Goal: Task Accomplishment & Management: Manage account settings

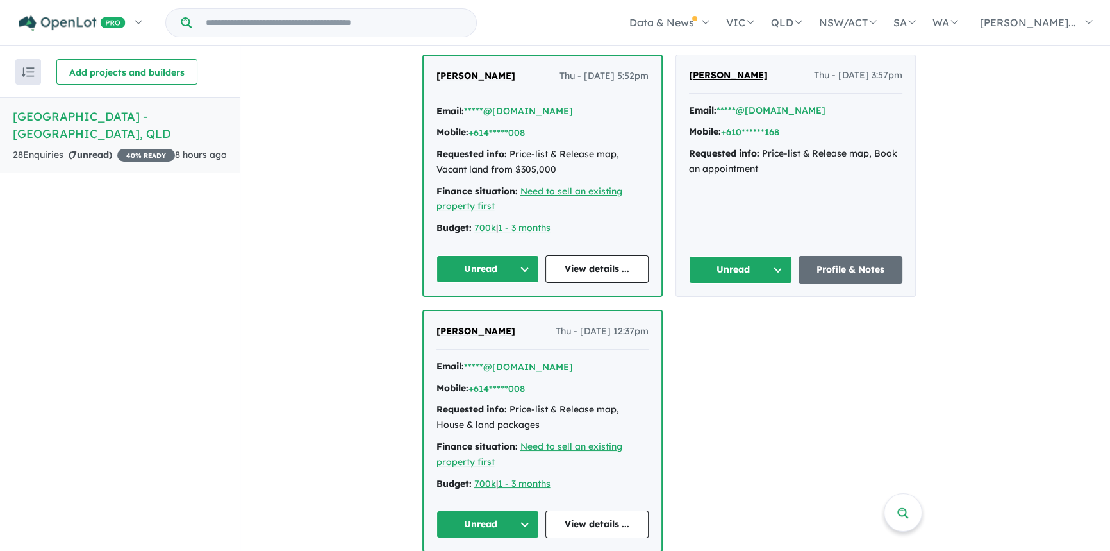
scroll to position [695, 0]
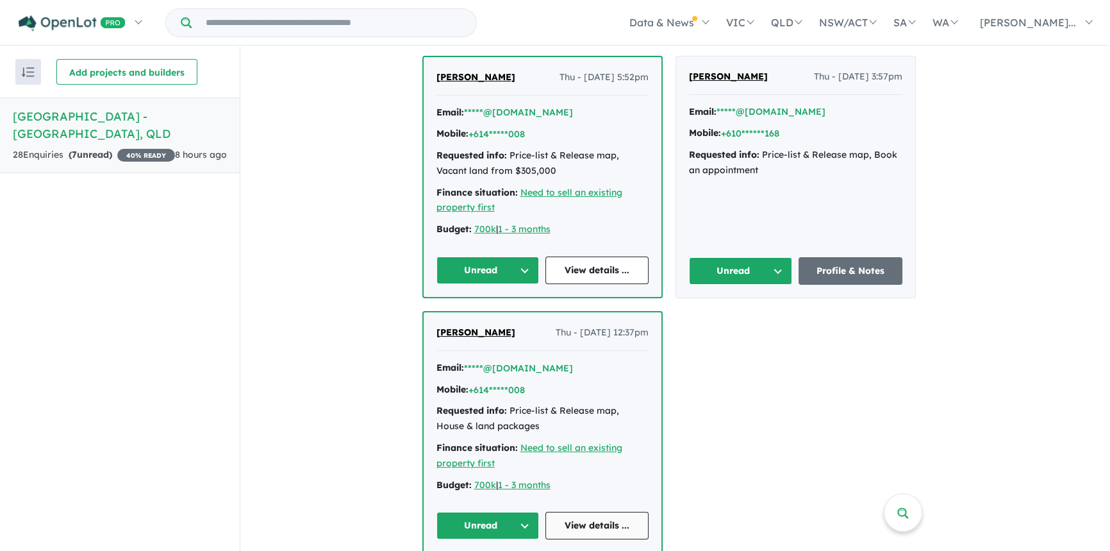
click at [599, 511] on link "View details ..." at bounding box center [596, 525] width 103 height 28
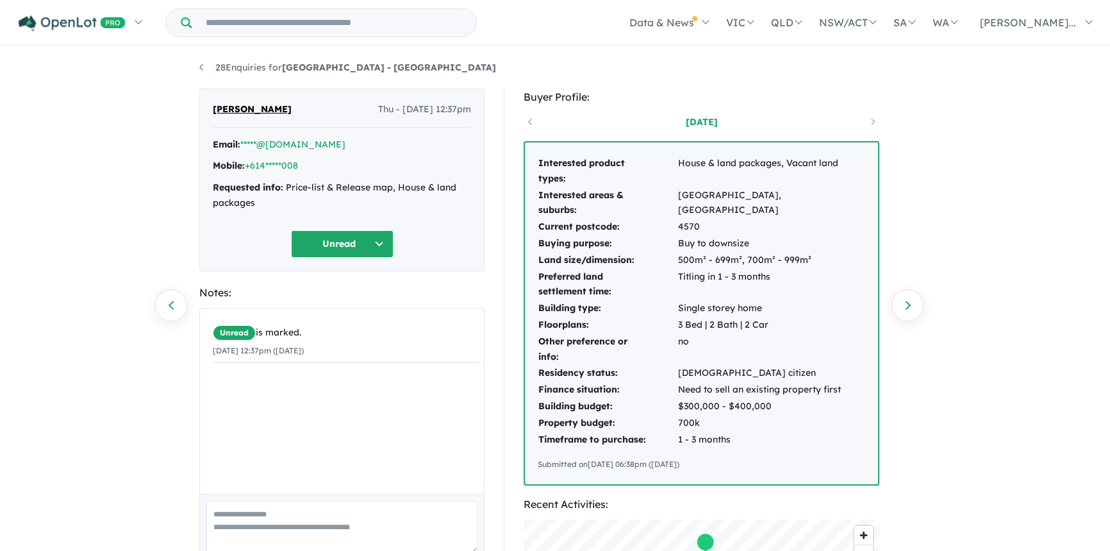
click at [342, 237] on button "Unread" at bounding box center [342, 244] width 103 height 28
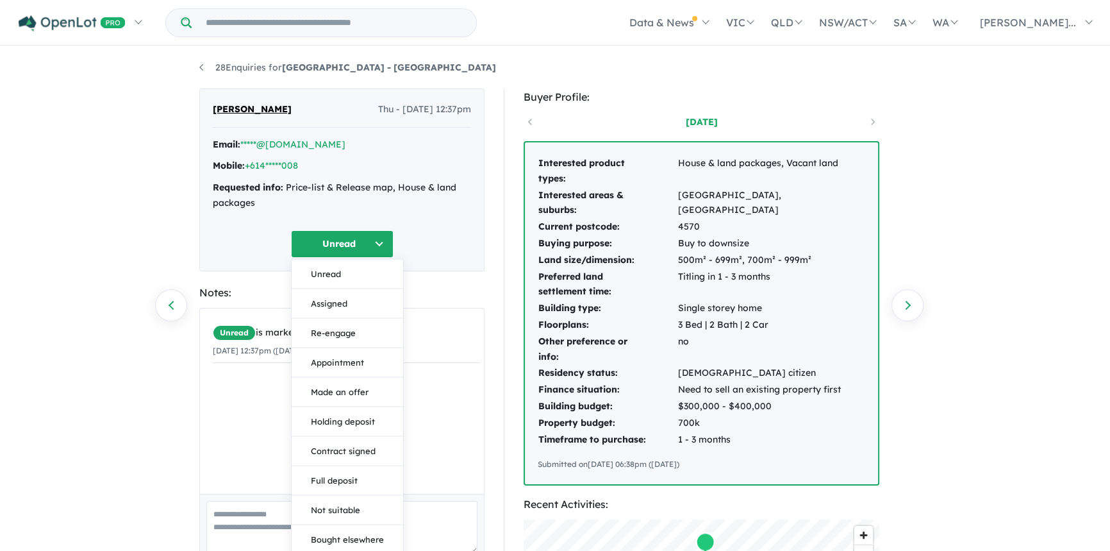
drag, startPoint x: 275, startPoint y: 224, endPoint x: 250, endPoint y: 217, distance: 26.0
click at [275, 224] on div "[PERSON_NAME] Thu - [DATE] 12:37pm Email: *****@[DOMAIN_NAME] Mobile: +614*****…" at bounding box center [341, 179] width 285 height 183
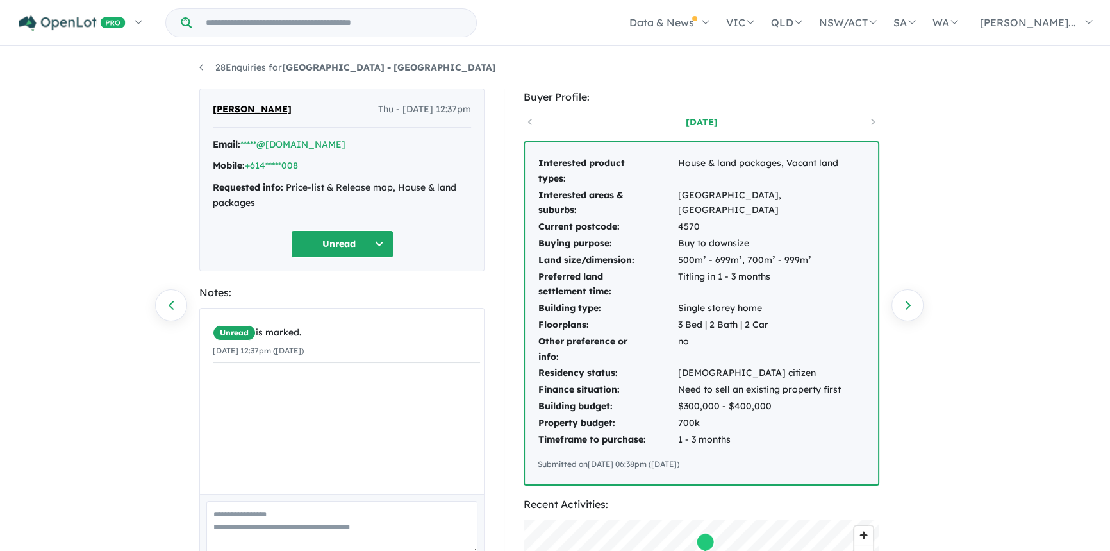
click at [371, 245] on button "Unread" at bounding box center [342, 244] width 103 height 28
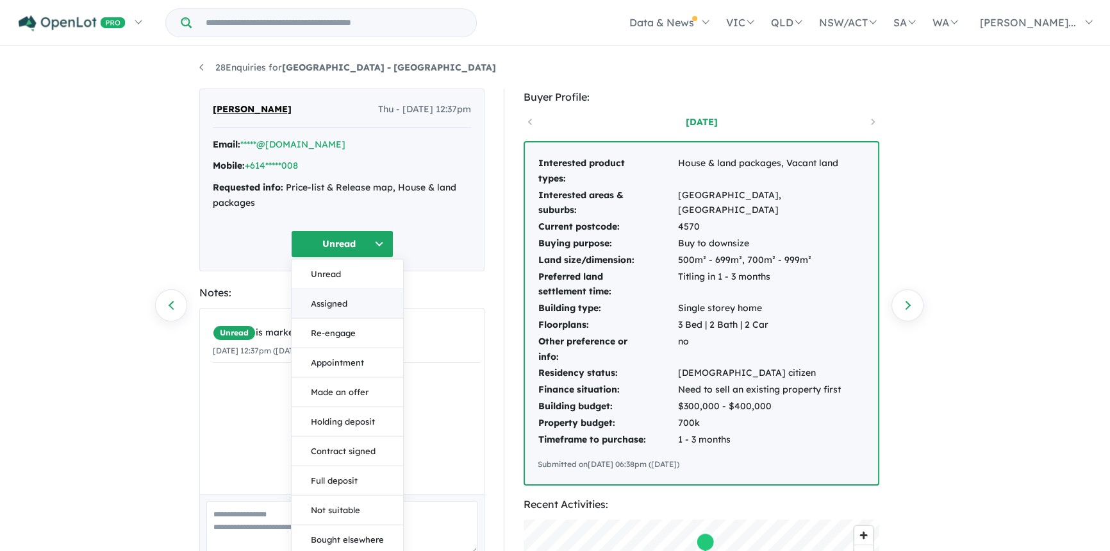
click at [338, 301] on button "Assigned" at bounding box center [348, 302] width 112 height 29
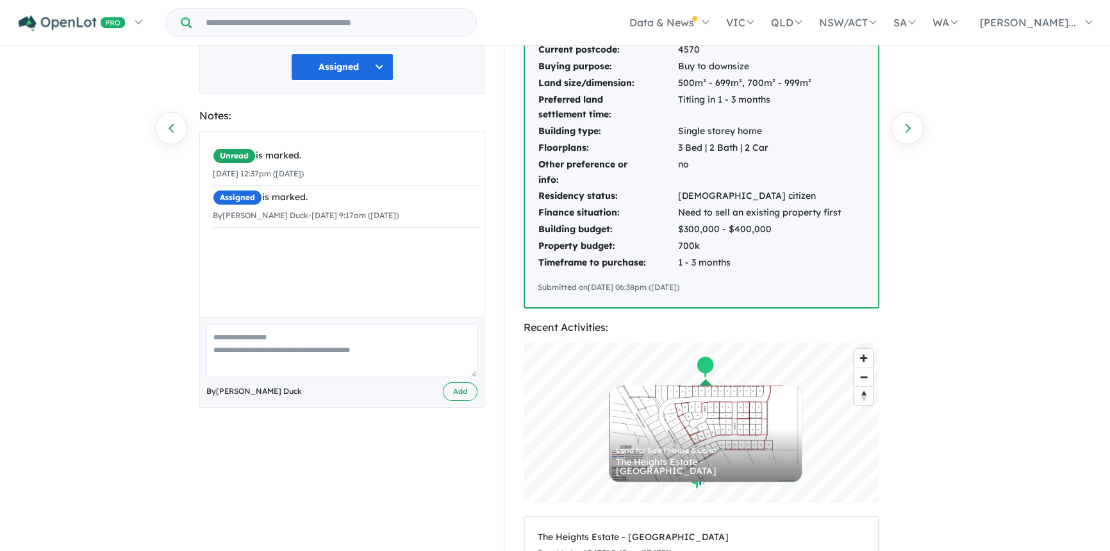
scroll to position [174, 0]
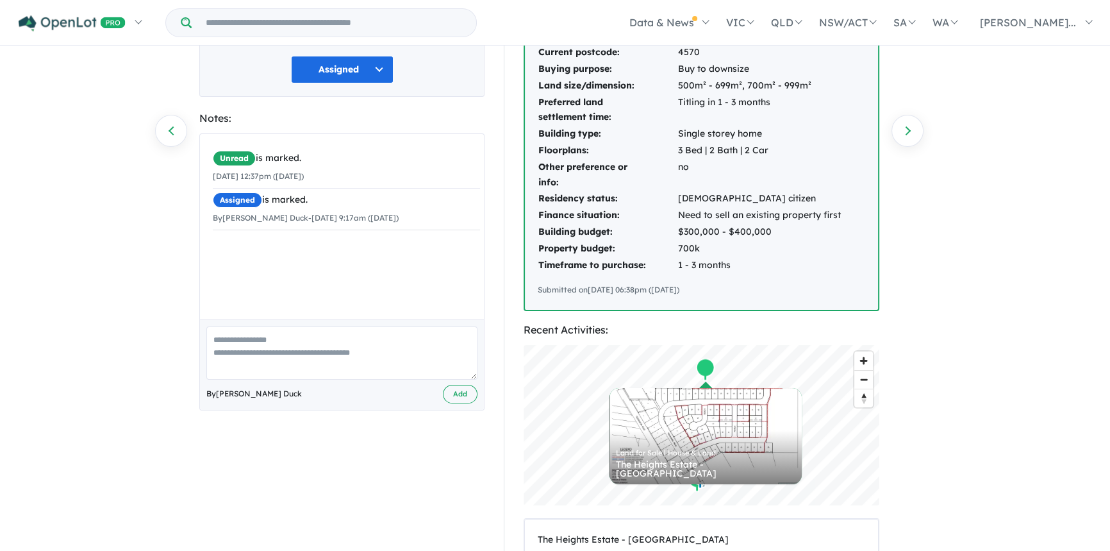
click at [234, 275] on div "Unread is marked. 07/08/2025 12:37pm (Thursday) Assigned is marked. By Sharlene…" at bounding box center [346, 231] width 293 height 194
click at [249, 340] on textarea at bounding box center [341, 352] width 271 height 53
type textarea "**********"
click at [458, 394] on button "Add" at bounding box center [460, 394] width 35 height 19
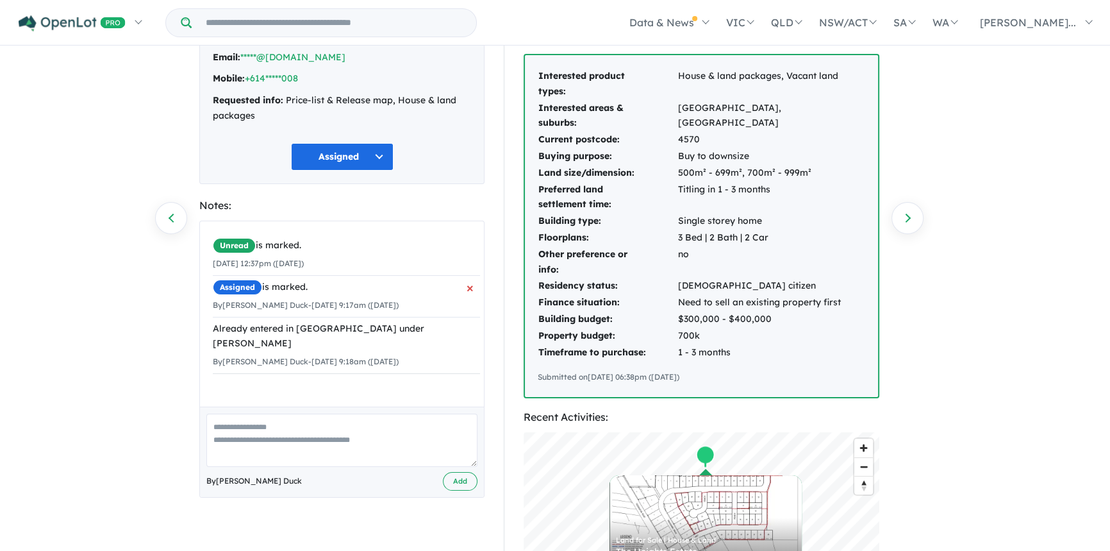
scroll to position [0, 0]
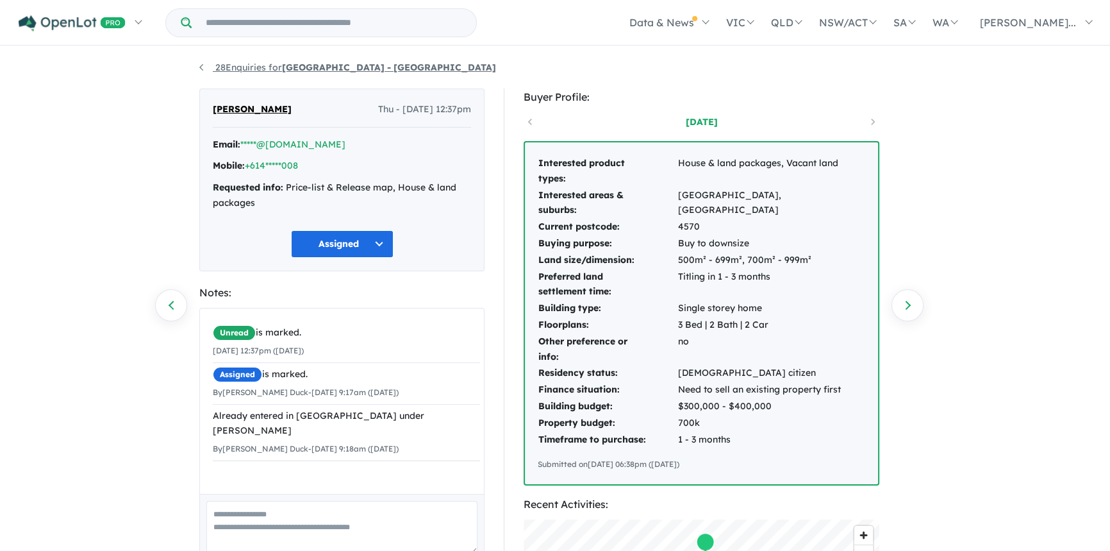
click at [199, 64] on link "28 Enquiries for Bellagrove Estate - Pie Creek" at bounding box center [347, 68] width 297 height 12
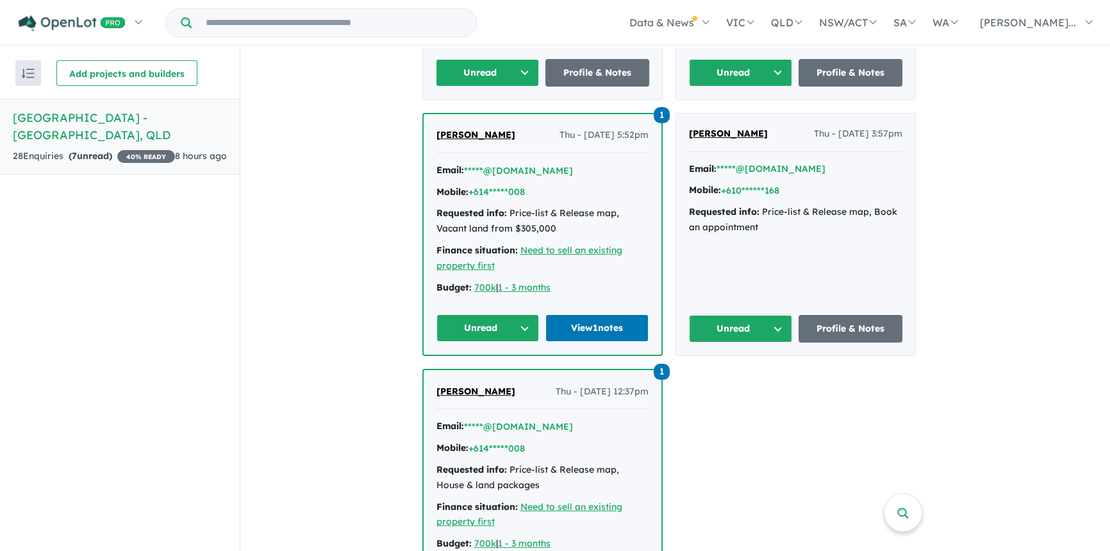
scroll to position [638, 0]
click at [738, 315] on button "Unread" at bounding box center [741, 329] width 104 height 28
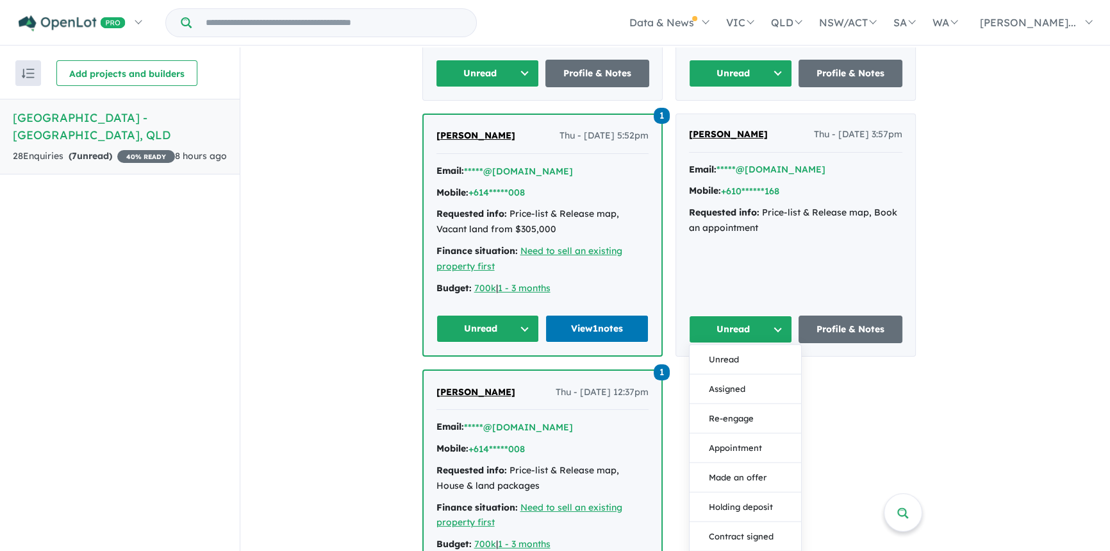
drag, startPoint x: 860, startPoint y: 235, endPoint x: 853, endPoint y: 231, distance: 7.2
click at [860, 235] on div "Elizabeth Kaines Thu - 07/08/2025, 3:57pm Email: *****@gmail.com Mobile: +610**…" at bounding box center [795, 235] width 239 height 242
click at [740, 127] on div "Elizabeth Kaines Thu - 07/08/2025, 3:57pm" at bounding box center [795, 140] width 213 height 26
click at [724, 114] on div "Elizabeth Kaines Thu - 07/08/2025, 3:57pm Email: *****@gmail.com Mobile: +610**…" at bounding box center [795, 235] width 239 height 242
click at [808, 244] on div "Elizabeth Kaines Thu - 07/08/2025, 3:57pm Email: *****@gmail.com Mobile: +610**…" at bounding box center [795, 235] width 239 height 242
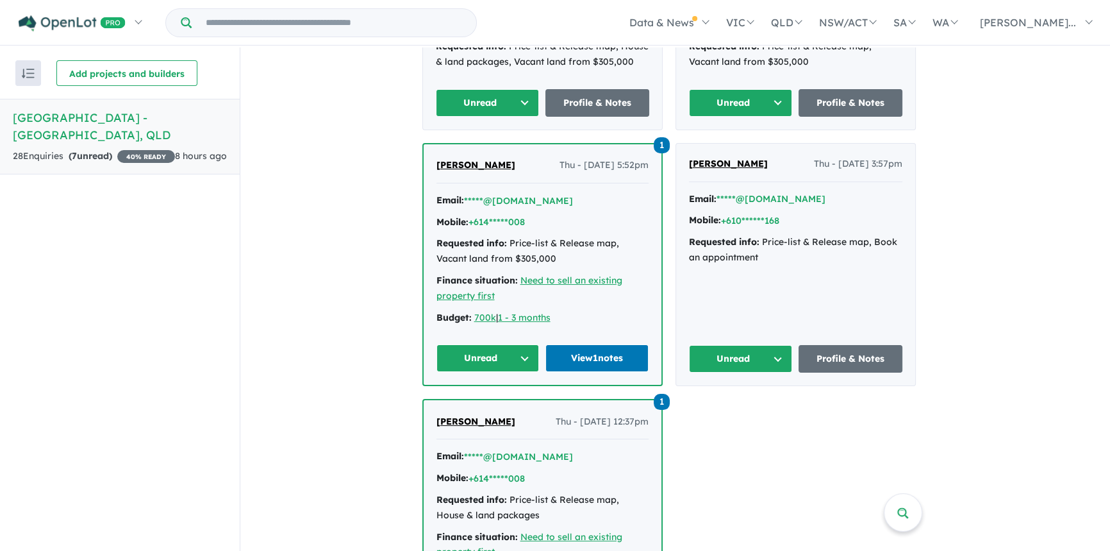
scroll to position [608, 0]
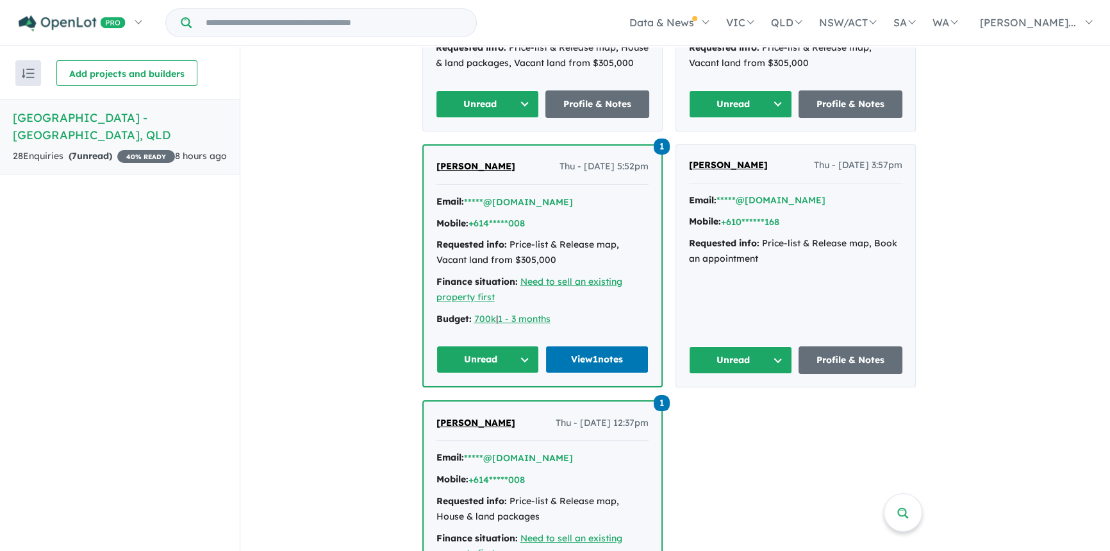
click at [726, 159] on span "Elizabeth Kaines" at bounding box center [728, 165] width 79 height 12
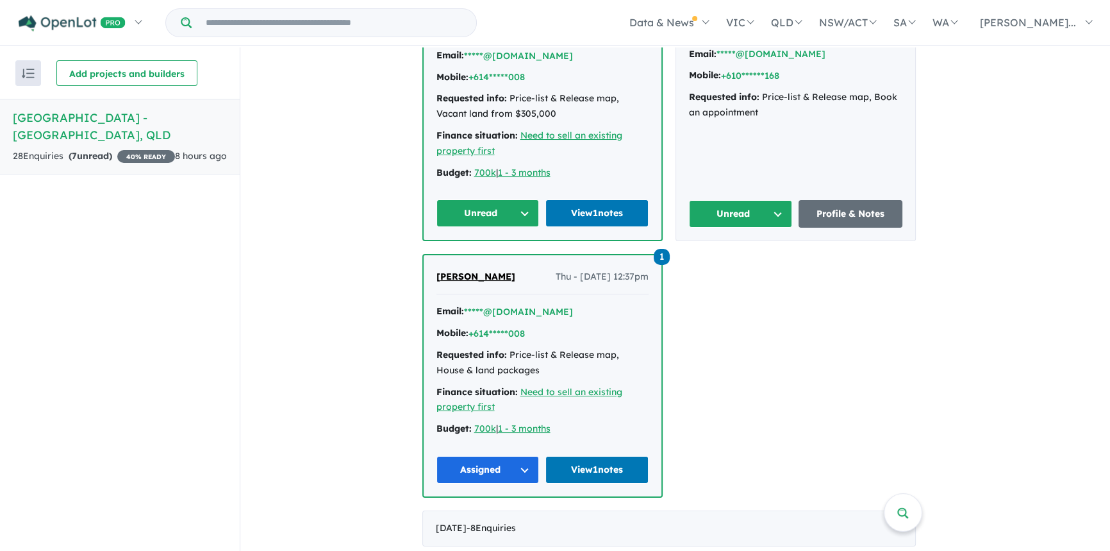
scroll to position [755, 0]
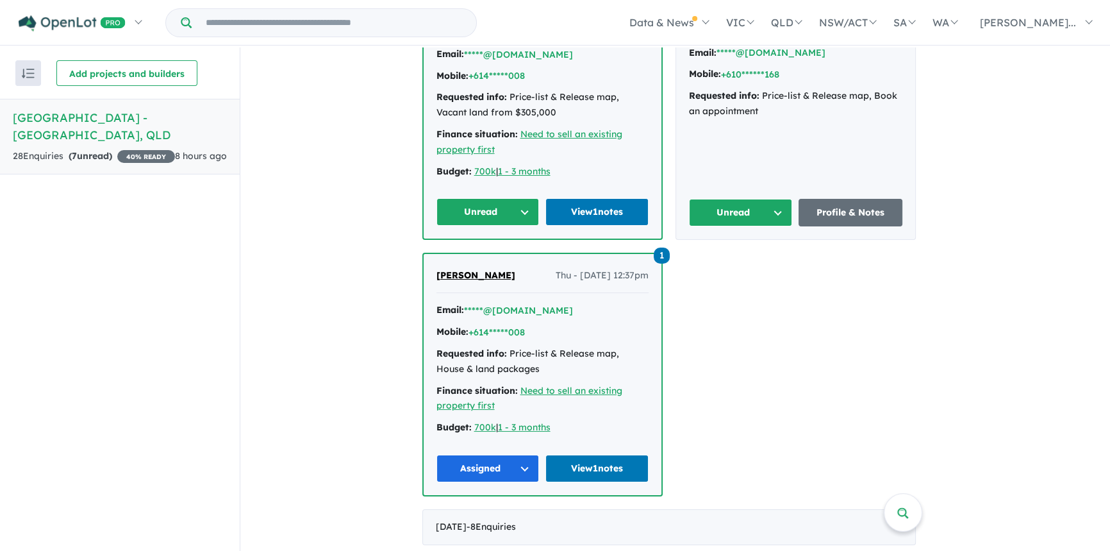
click at [521, 198] on button "Unread" at bounding box center [488, 212] width 103 height 28
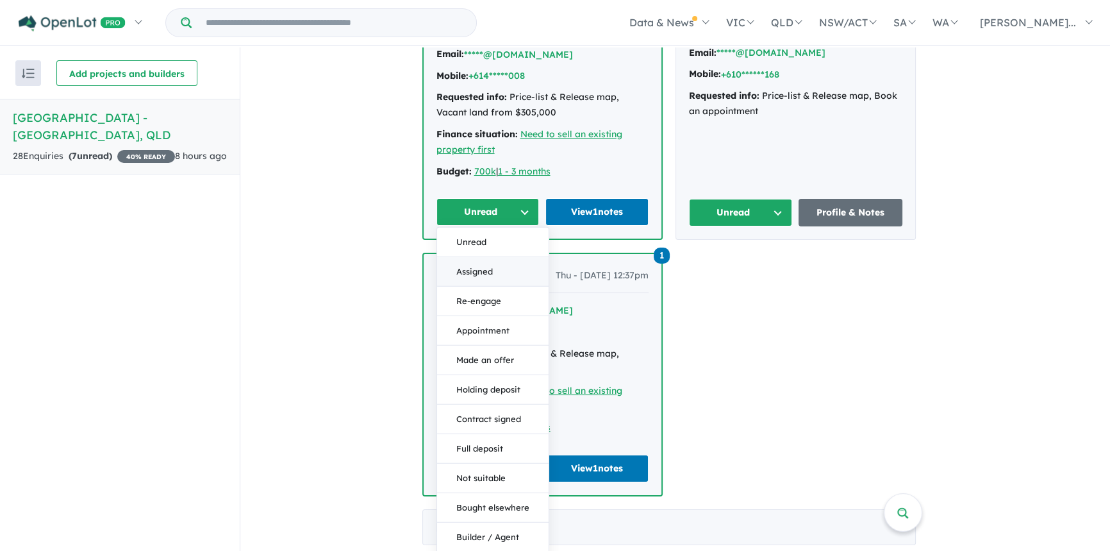
click at [468, 257] on button "Assigned" at bounding box center [493, 271] width 112 height 29
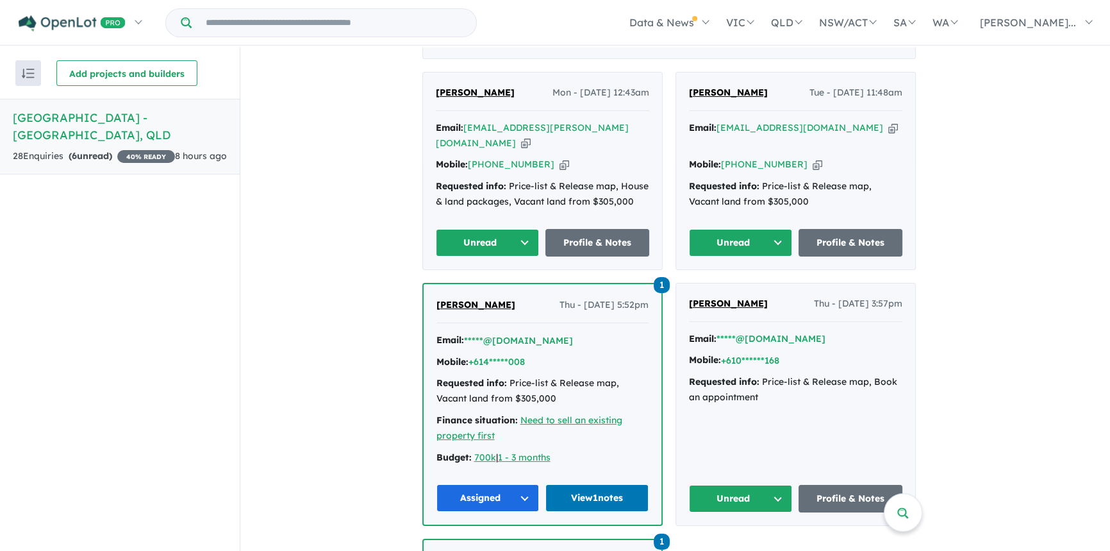
scroll to position [463, 0]
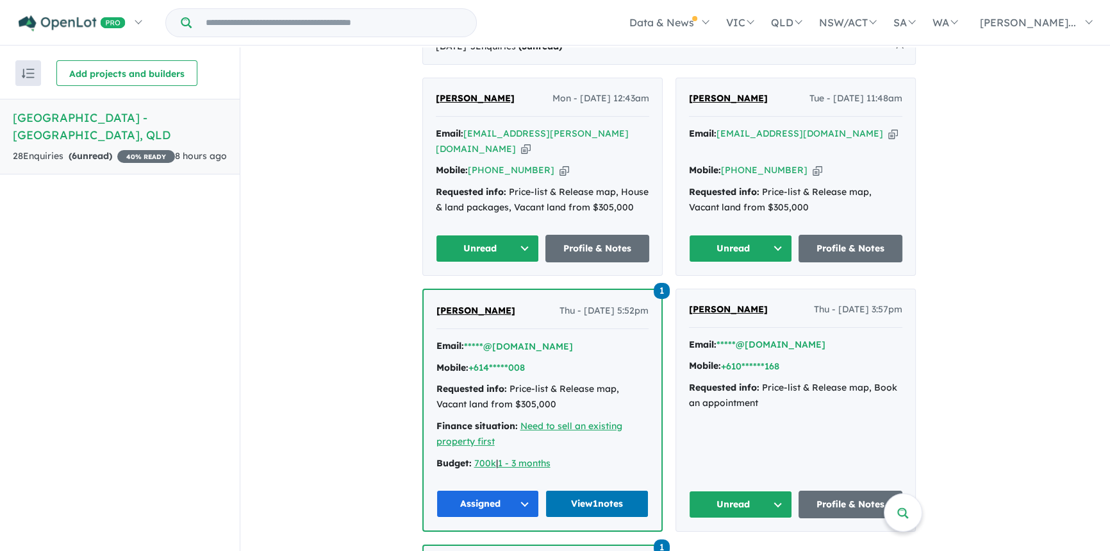
click at [787, 490] on button "Unread" at bounding box center [741, 504] width 104 height 28
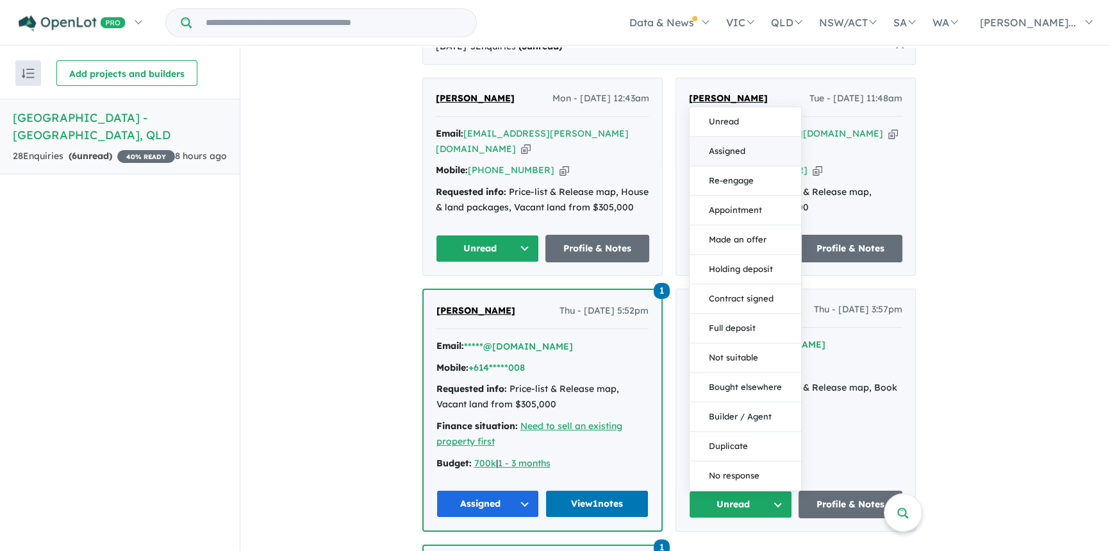
click at [736, 137] on button "Assigned" at bounding box center [746, 151] width 112 height 29
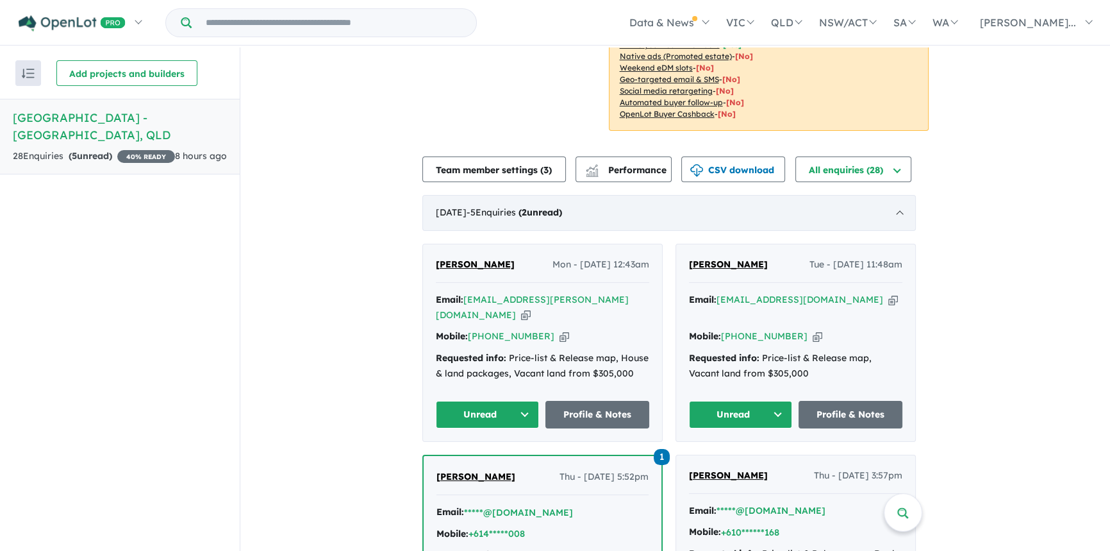
scroll to position [288, 0]
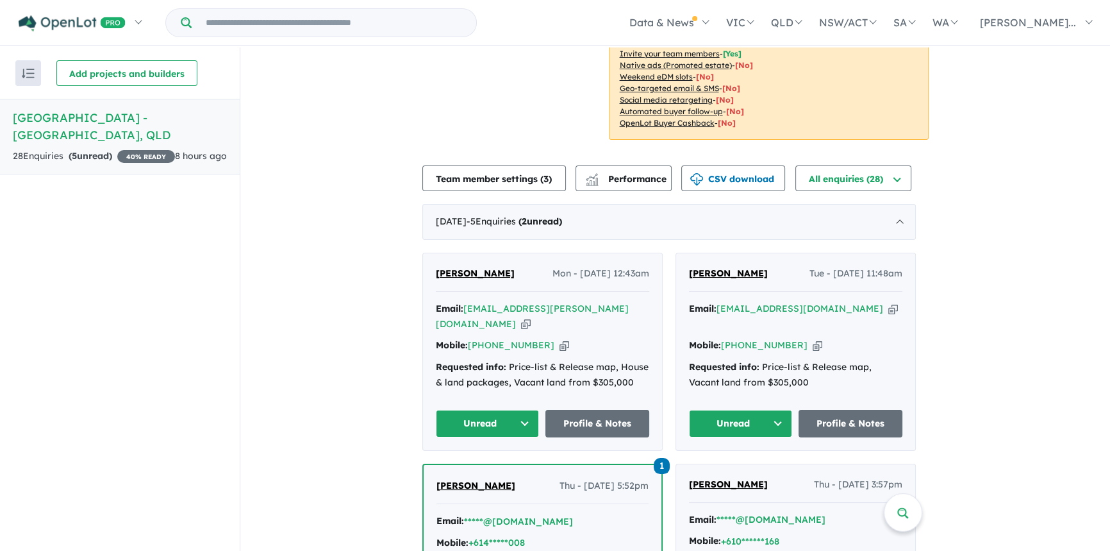
click at [739, 253] on div "Miran Ranchod Tue - 12/08/2025, 11:48am Email: miran@beproperty.au Copied! Mobi…" at bounding box center [795, 351] width 239 height 197
click at [739, 267] on span "Miran Ranchod" at bounding box center [728, 273] width 79 height 12
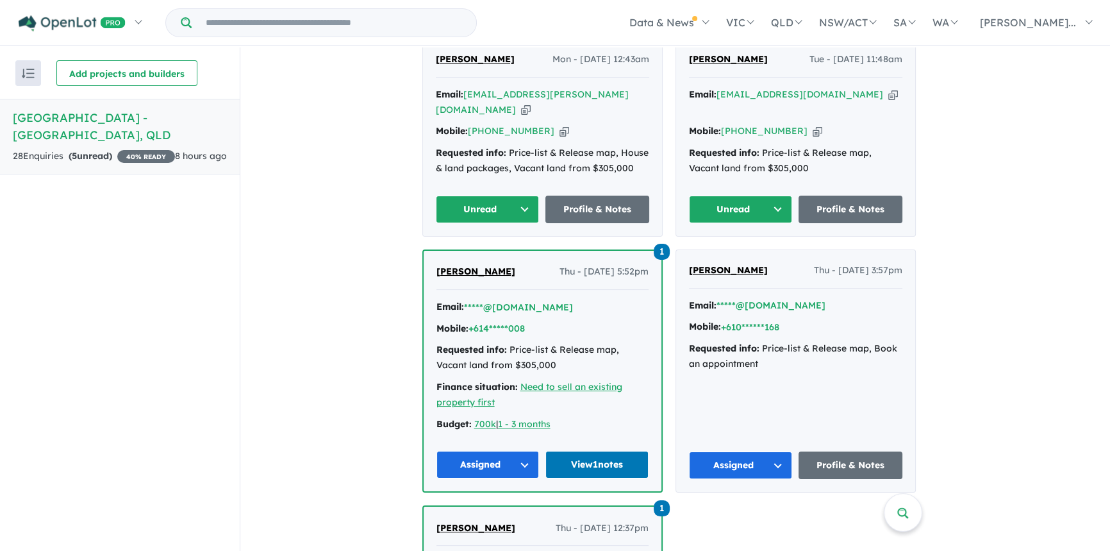
scroll to position [522, 0]
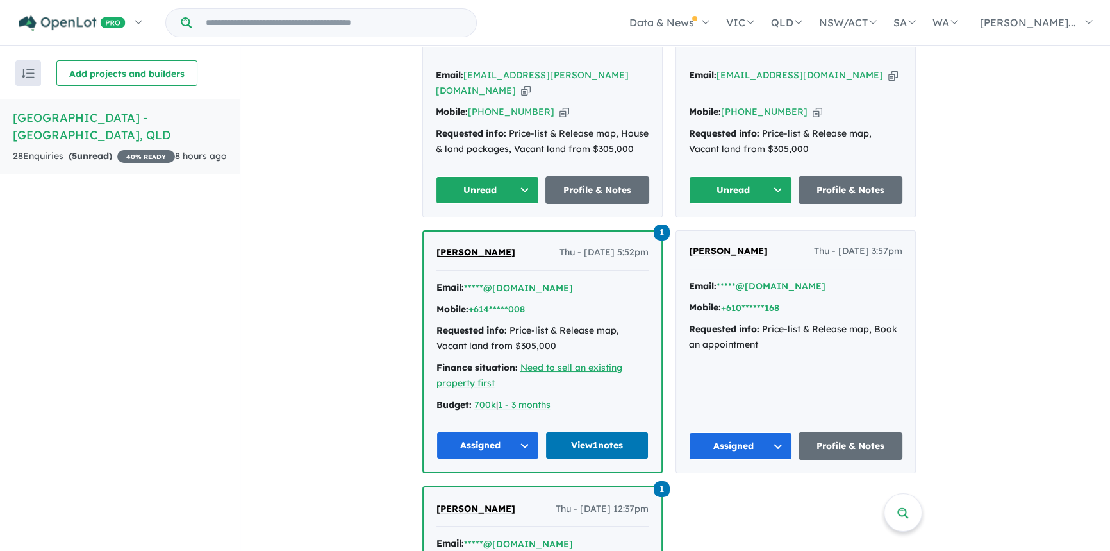
click at [765, 176] on button "Unread" at bounding box center [741, 190] width 104 height 28
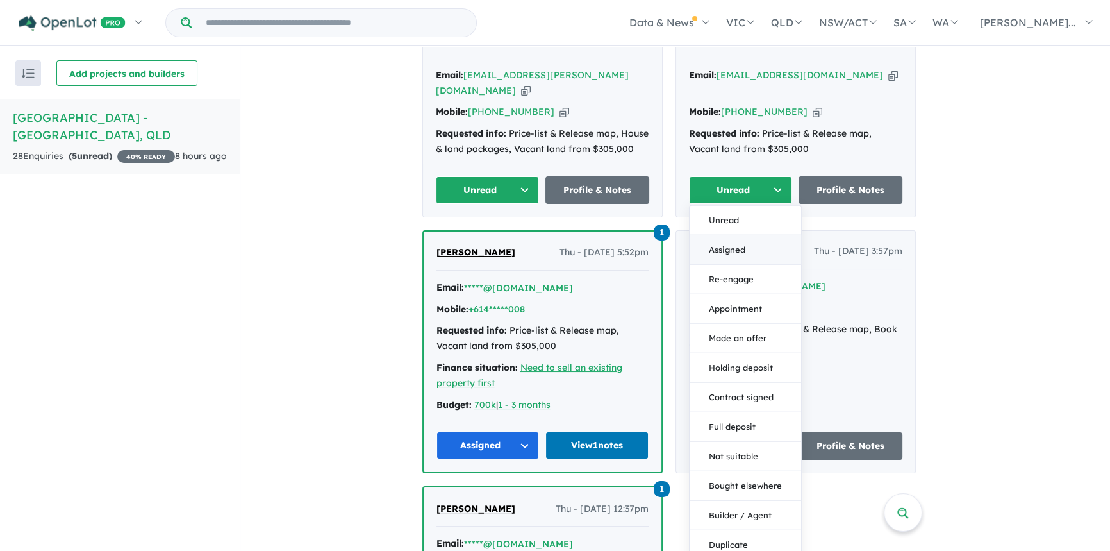
click at [739, 235] on button "Assigned" at bounding box center [746, 249] width 112 height 29
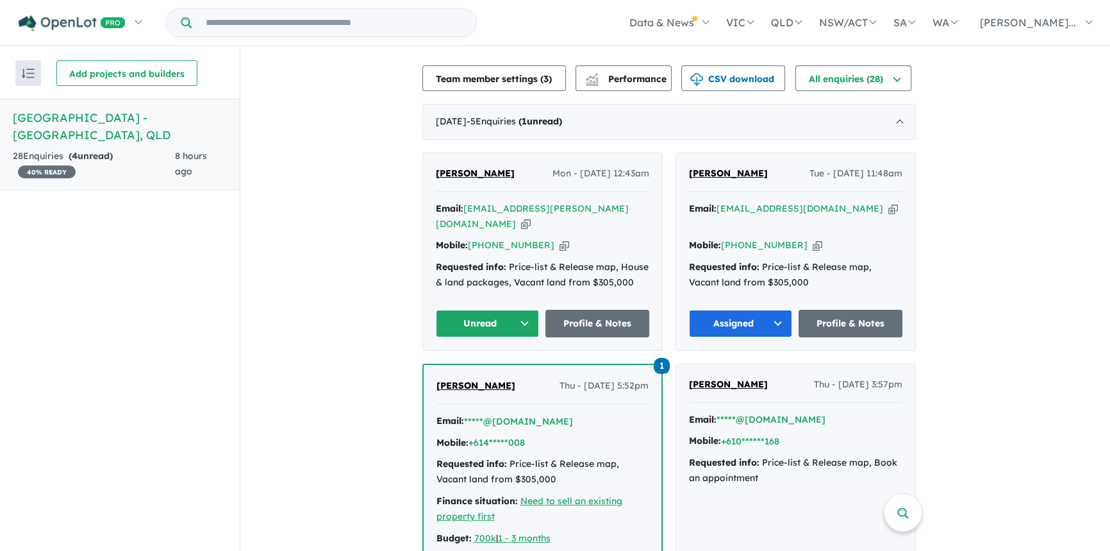
scroll to position [347, 0]
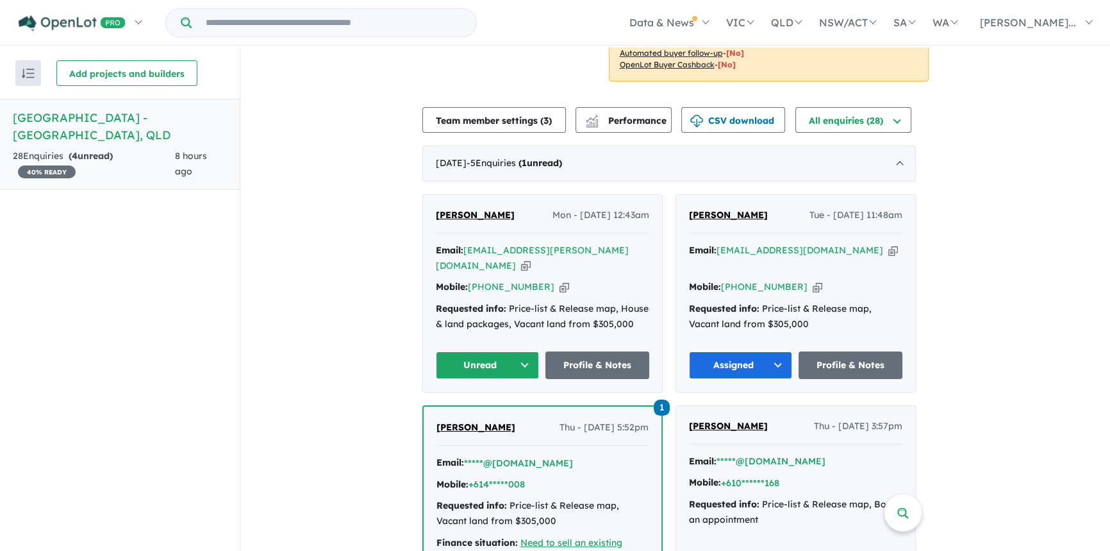
click at [494, 351] on button "Unread" at bounding box center [488, 365] width 104 height 28
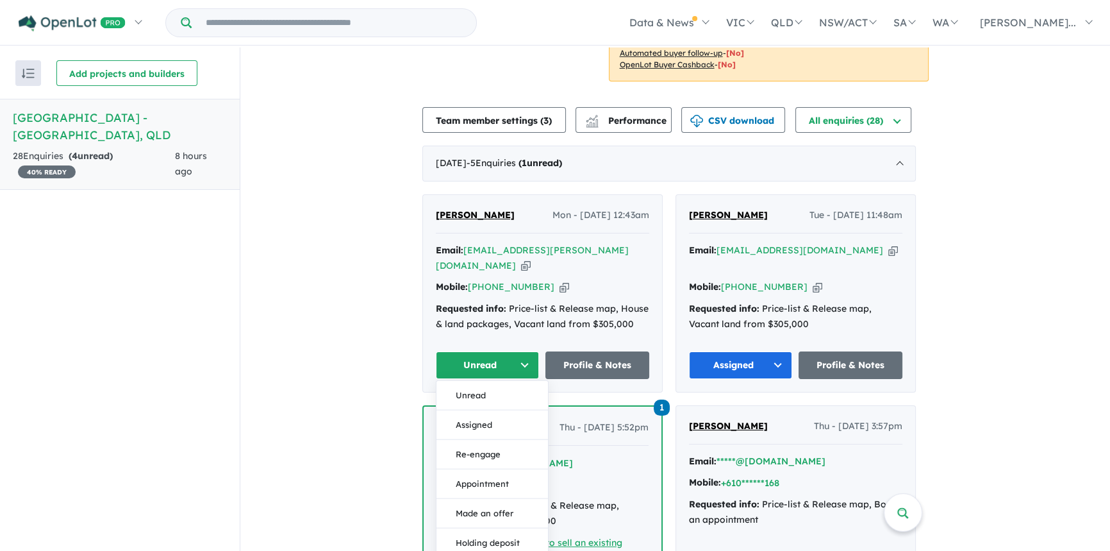
click at [470, 209] on span "[PERSON_NAME]" at bounding box center [475, 215] width 79 height 12
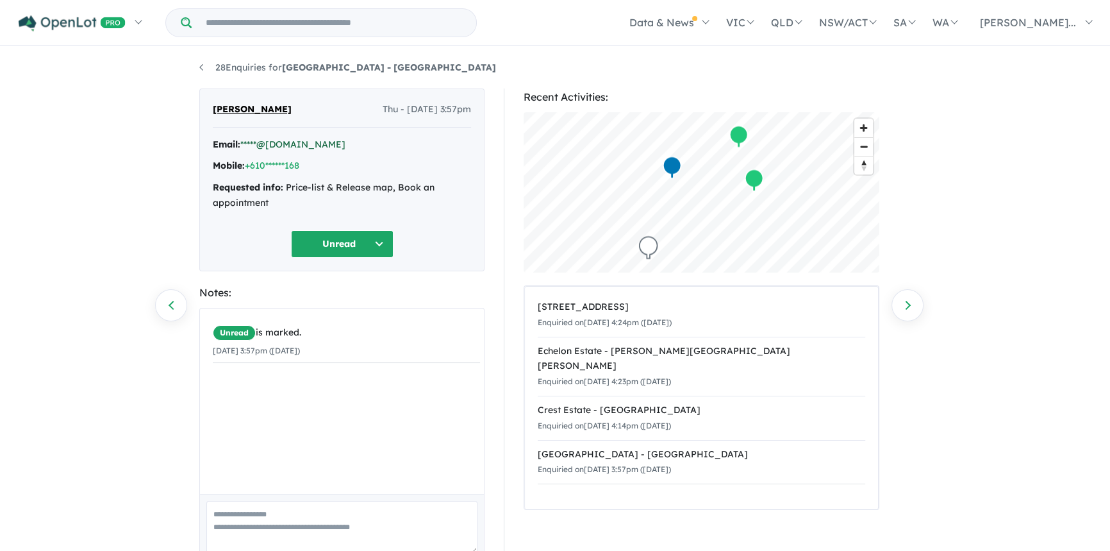
click at [281, 144] on link "*****@gmail.com" at bounding box center [292, 144] width 105 height 12
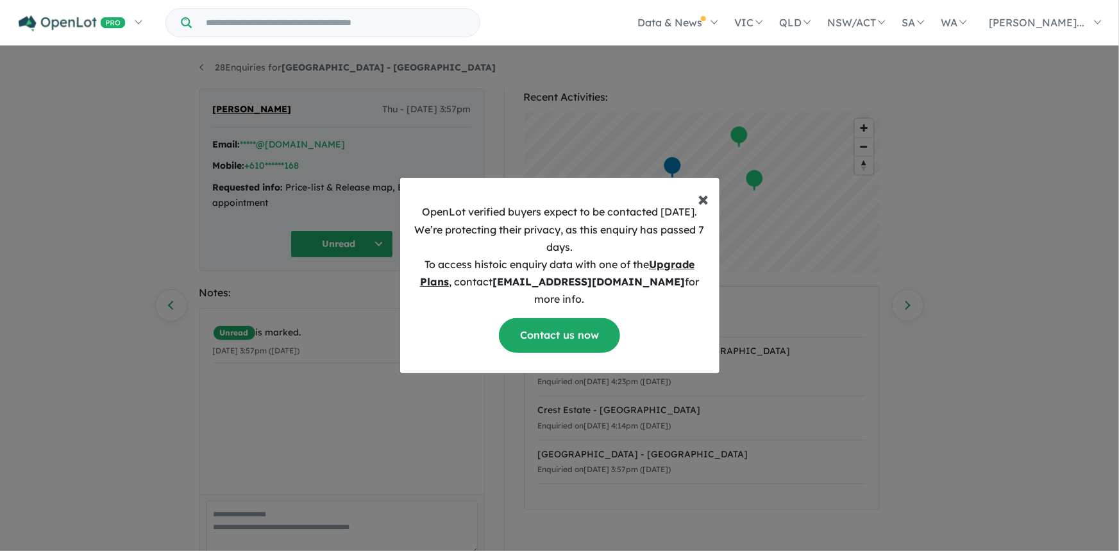
click at [698, 204] on span "×" at bounding box center [703, 198] width 11 height 26
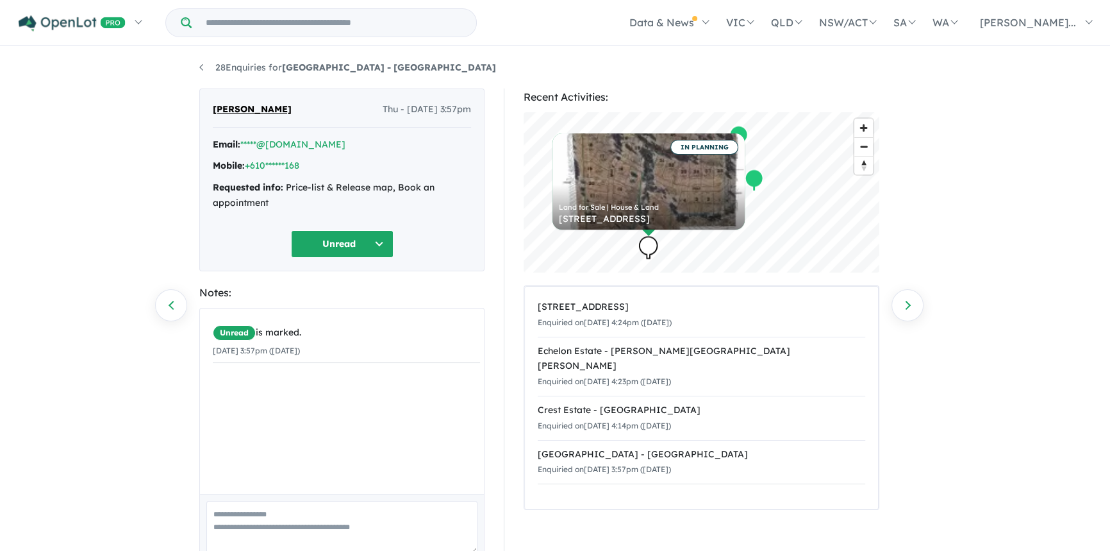
click at [379, 244] on button "Unread" at bounding box center [342, 244] width 103 height 28
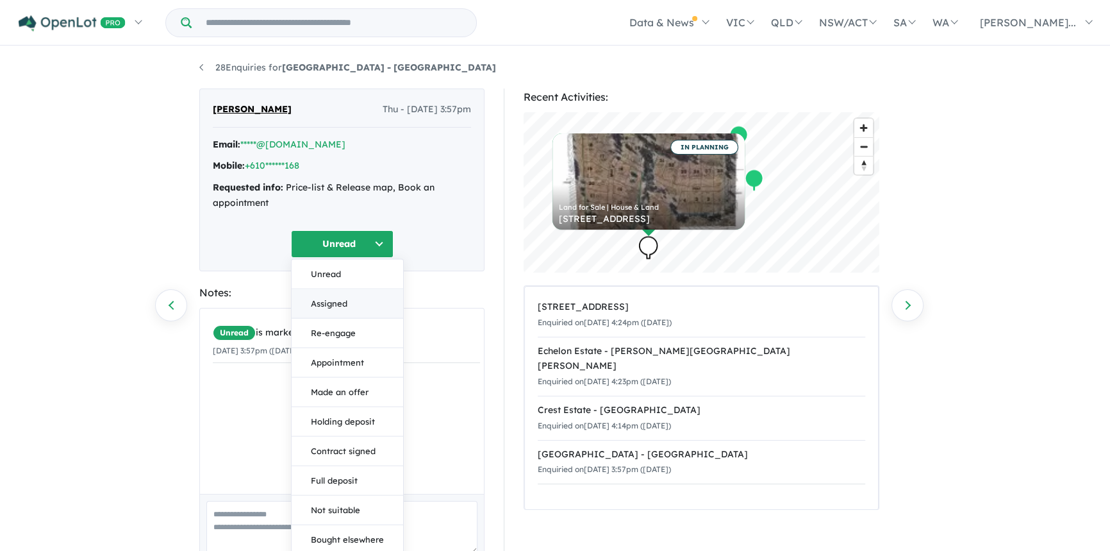
click at [340, 305] on button "Assigned" at bounding box center [348, 302] width 112 height 29
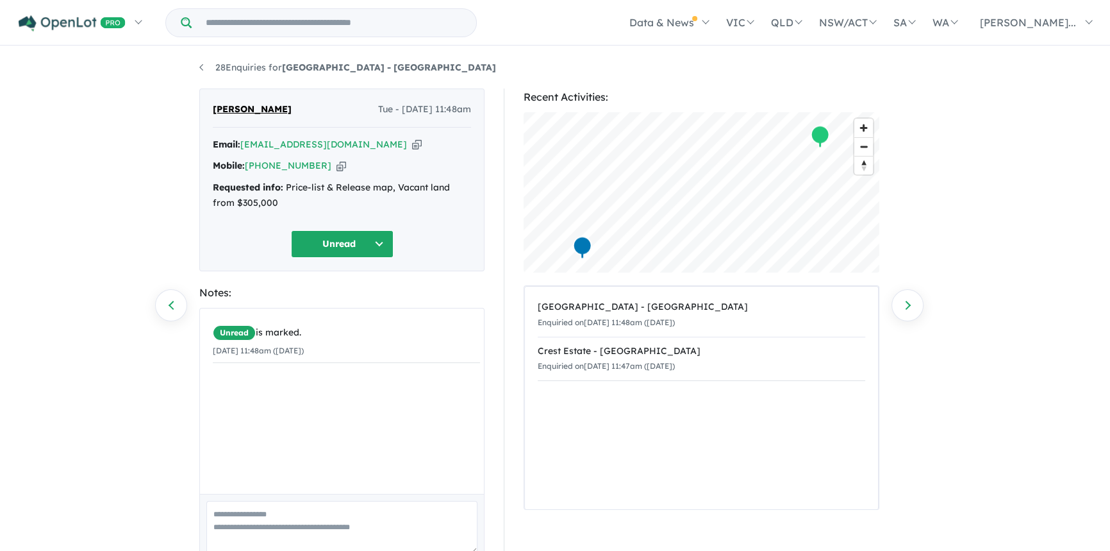
click at [412, 146] on icon "button" at bounding box center [417, 144] width 10 height 13
click at [337, 167] on icon "button" at bounding box center [342, 165] width 10 height 13
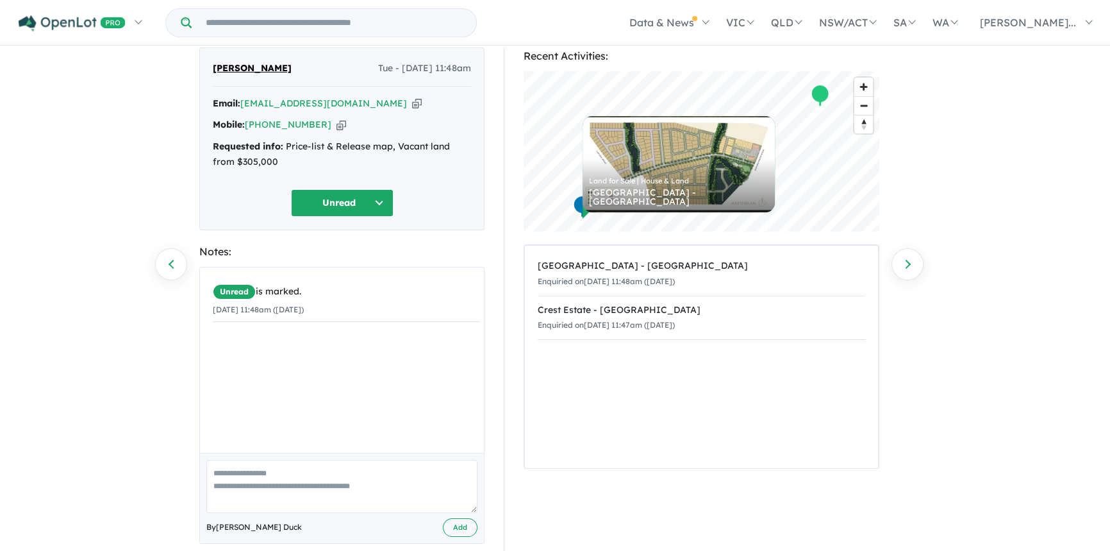
scroll to position [58, 0]
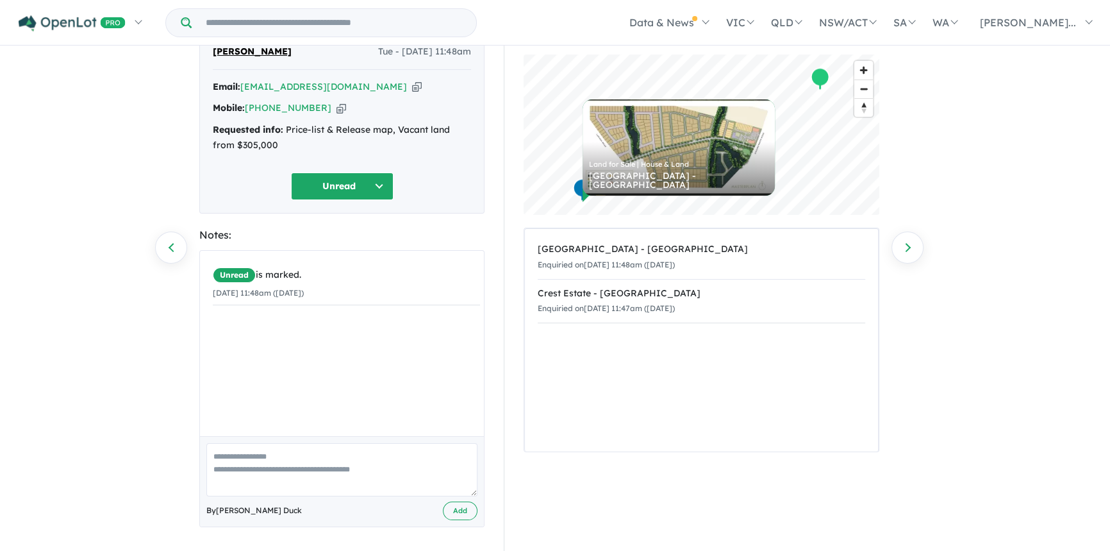
click at [372, 180] on button "Unread" at bounding box center [342, 186] width 103 height 28
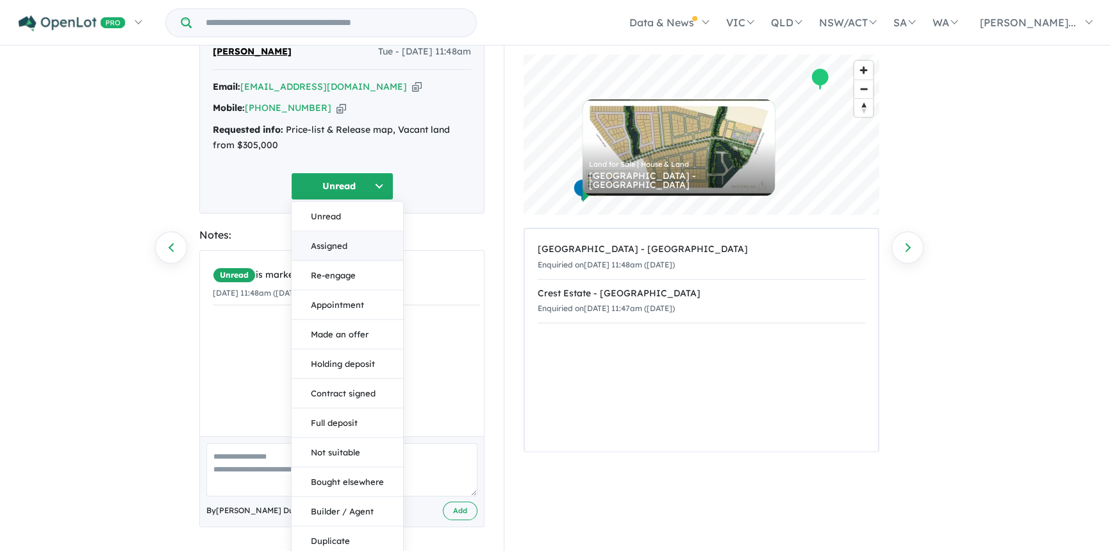
click at [338, 244] on button "Assigned" at bounding box center [348, 245] width 112 height 29
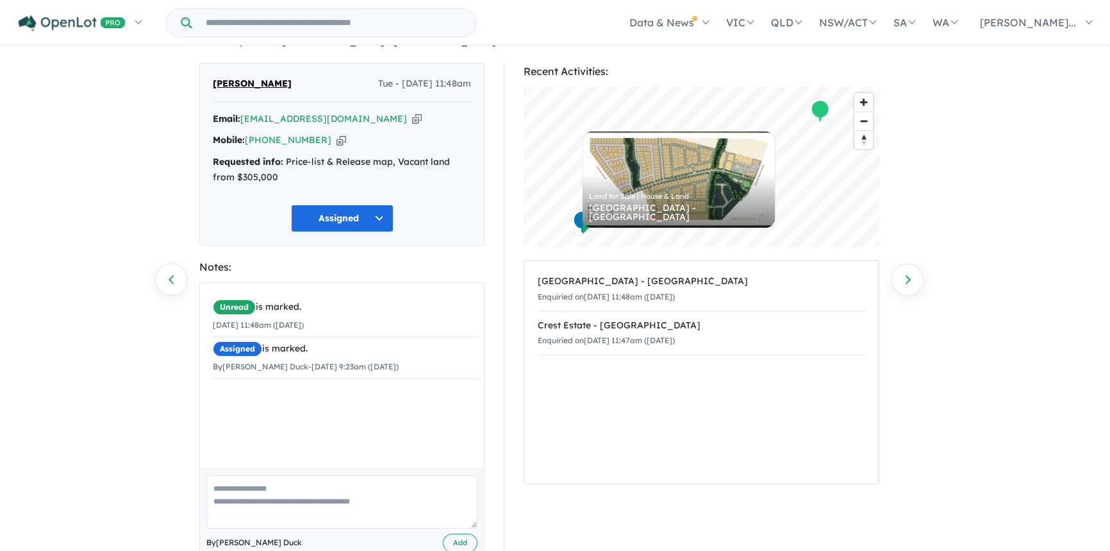
scroll to position [0, 0]
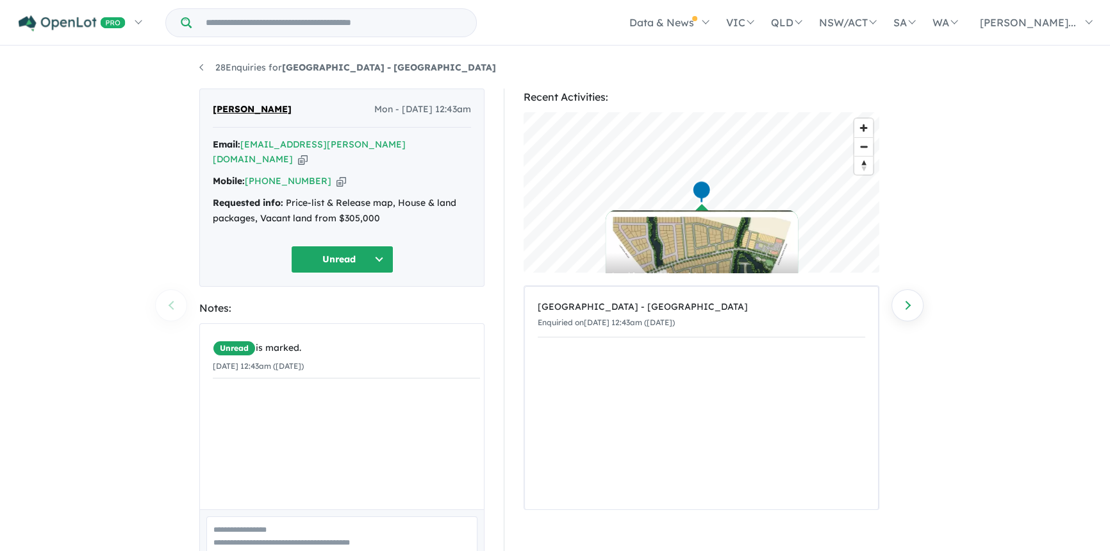
drag, startPoint x: 358, startPoint y: 144, endPoint x: 372, endPoint y: 152, distance: 16.4
click at [308, 153] on icon "button" at bounding box center [303, 159] width 10 height 13
click at [372, 245] on button "Unread" at bounding box center [342, 259] width 103 height 28
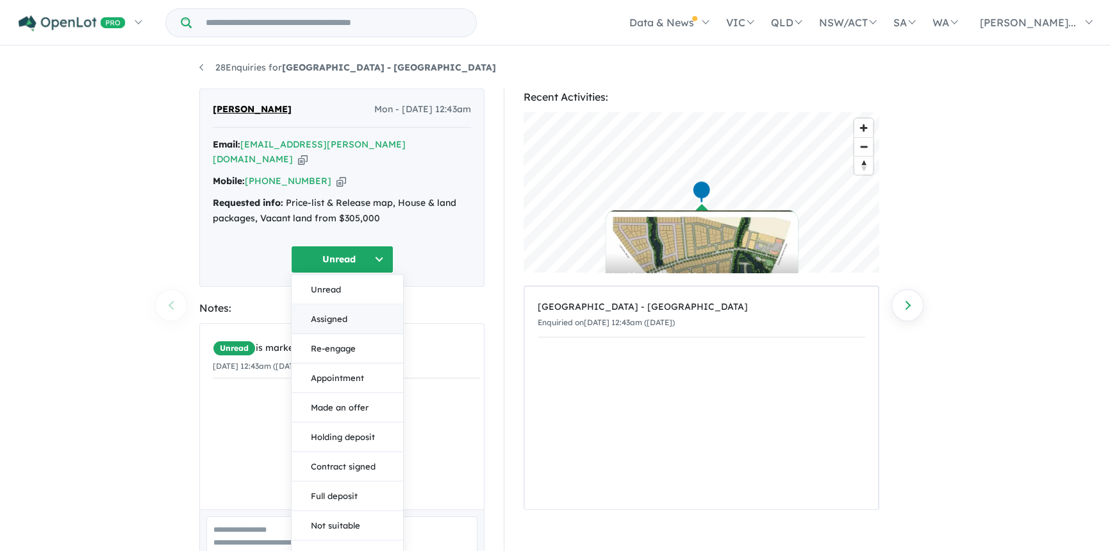
click at [339, 304] on button "Assigned" at bounding box center [348, 318] width 112 height 29
